Goal: Transaction & Acquisition: Purchase product/service

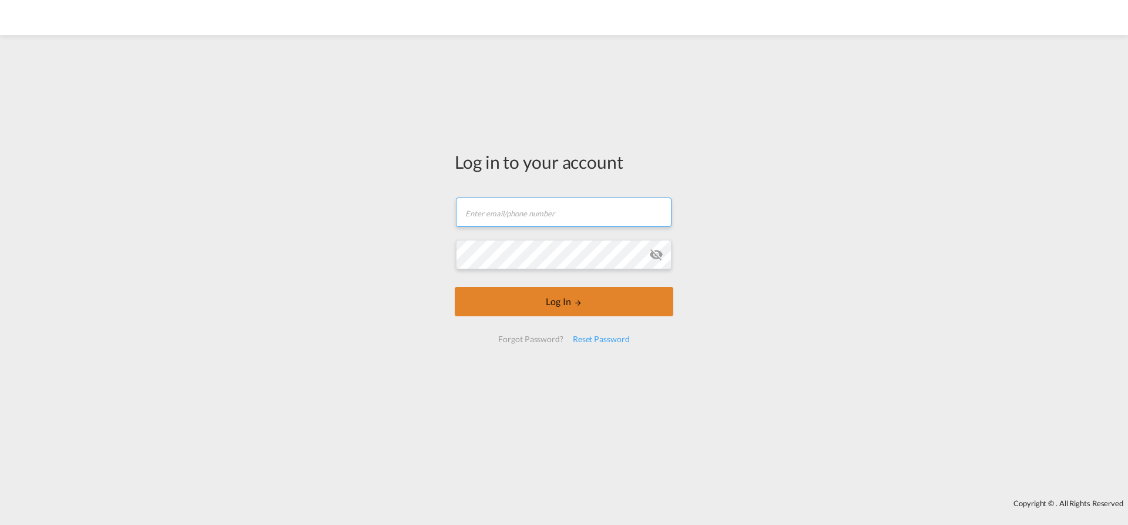
type input "[EMAIL_ADDRESS][PERSON_NAME][DOMAIN_NAME]"
click at [565, 308] on button "Log In" at bounding box center [564, 301] width 219 height 29
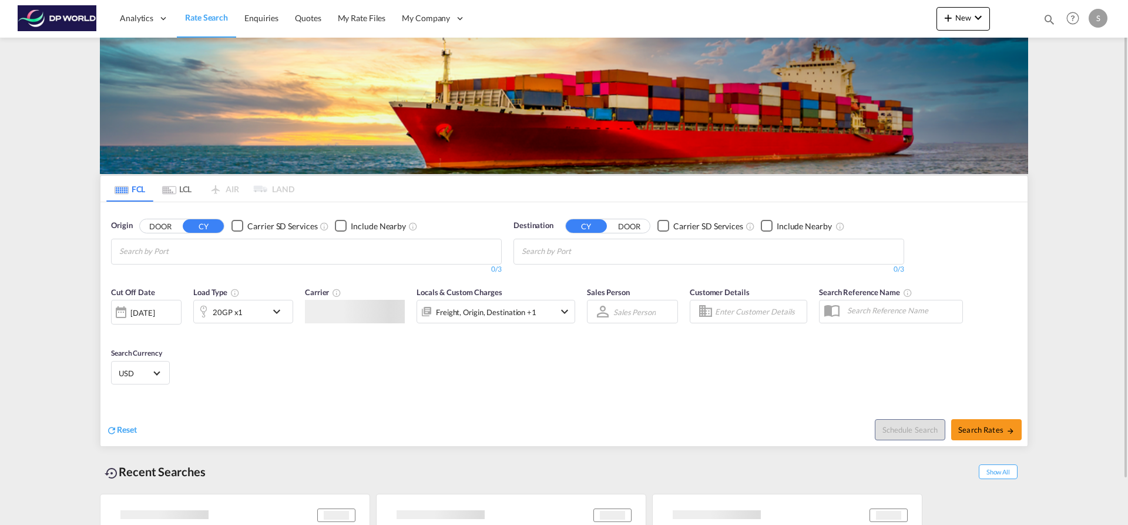
click at [193, 254] on input "Chips input." at bounding box center [175, 251] width 112 height 19
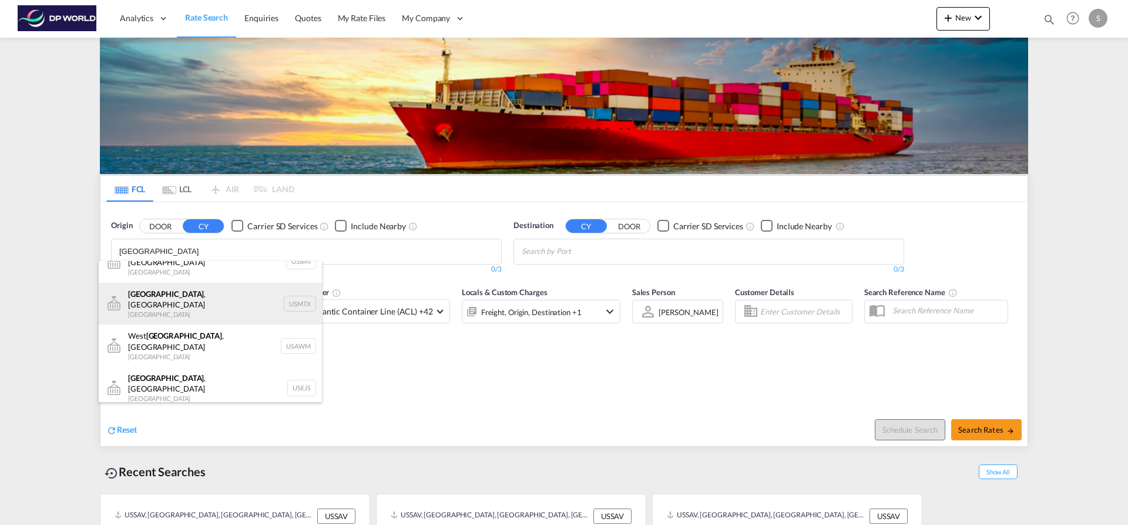
scroll to position [35, 0]
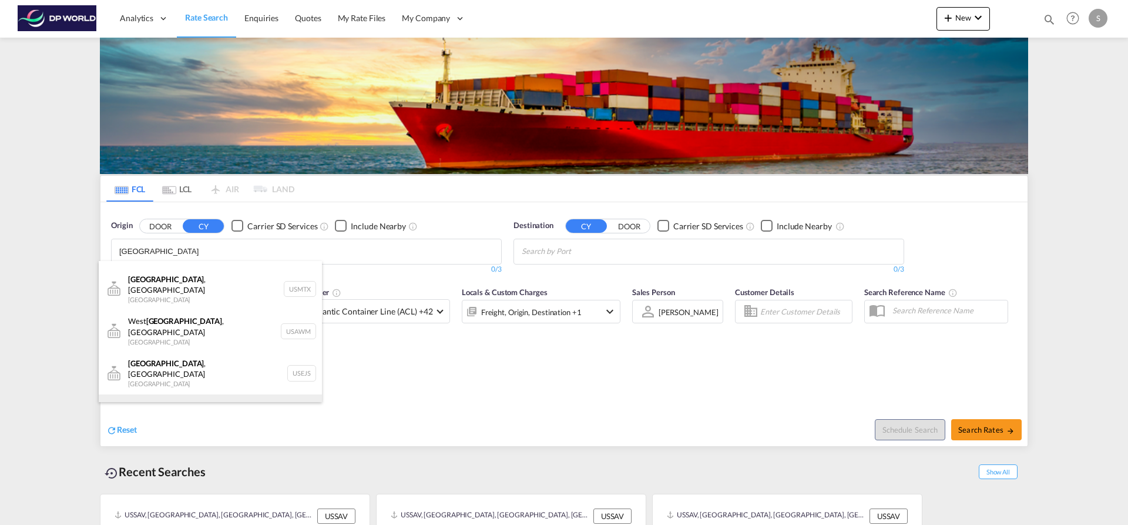
type input "[GEOGRAPHIC_DATA]"
click at [180, 394] on div "[GEOGRAPHIC_DATA] , [GEOGRAPHIC_DATA] [GEOGRAPHIC_DATA] USMEM" at bounding box center [210, 415] width 223 height 42
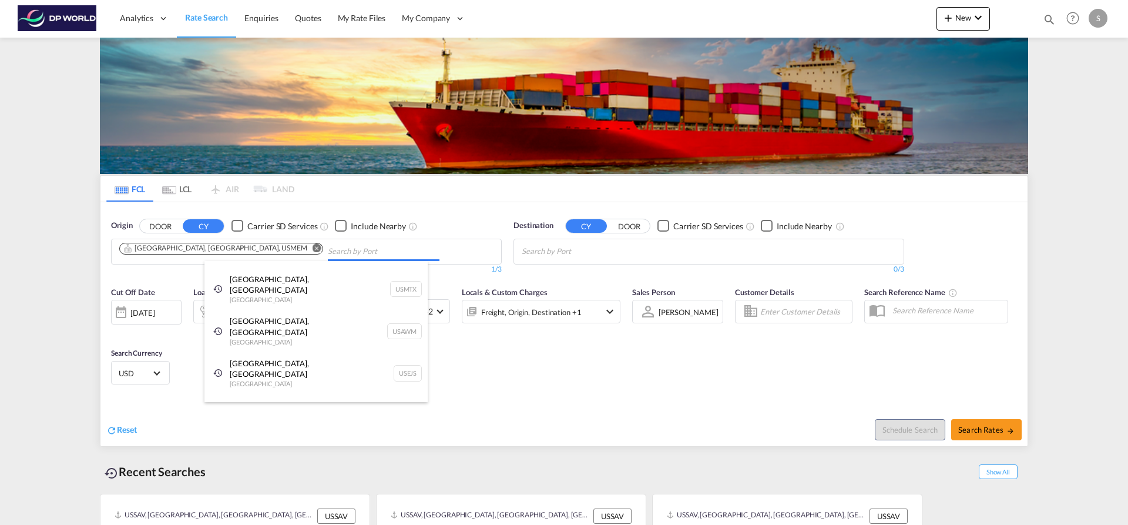
scroll to position [18, 0]
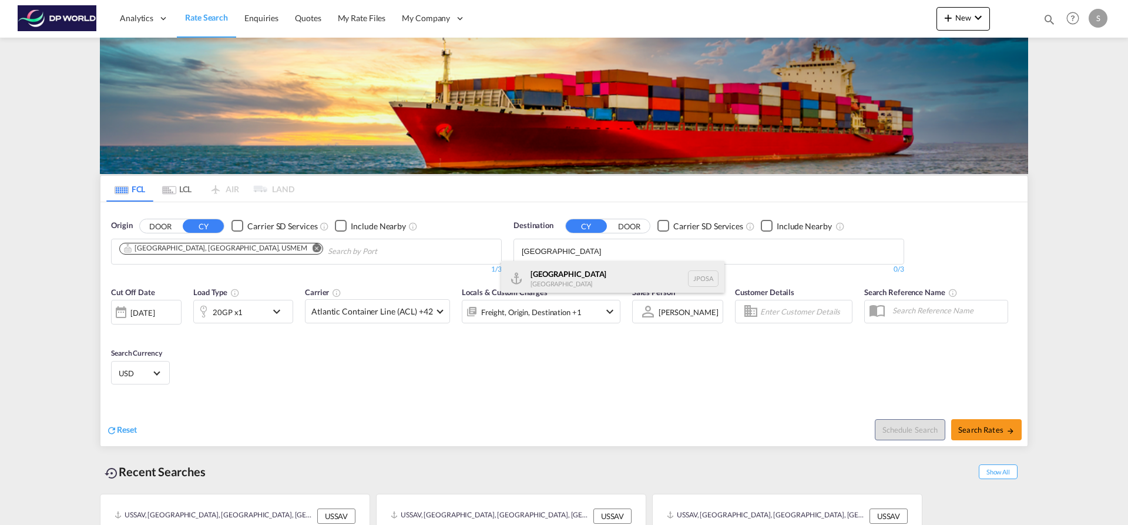
type input "[GEOGRAPHIC_DATA]"
click at [571, 281] on div "Osaka [GEOGRAPHIC_DATA] JPOSA" at bounding box center [612, 278] width 223 height 35
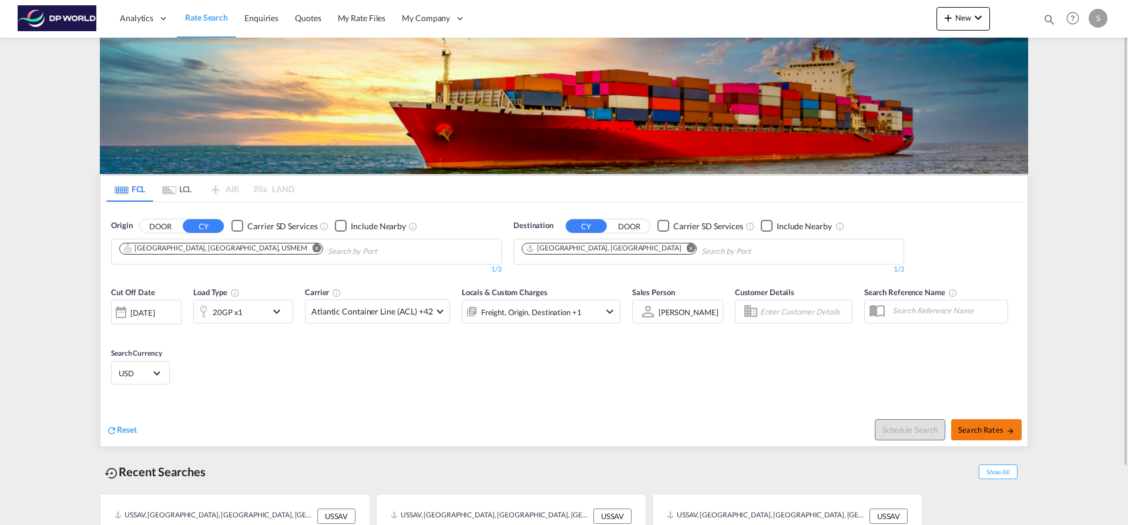
click at [966, 422] on button "Search Rates" at bounding box center [986, 429] width 71 height 21
type input "USMEM to JPOSA / [DATE]"
